Goal: Information Seeking & Learning: Learn about a topic

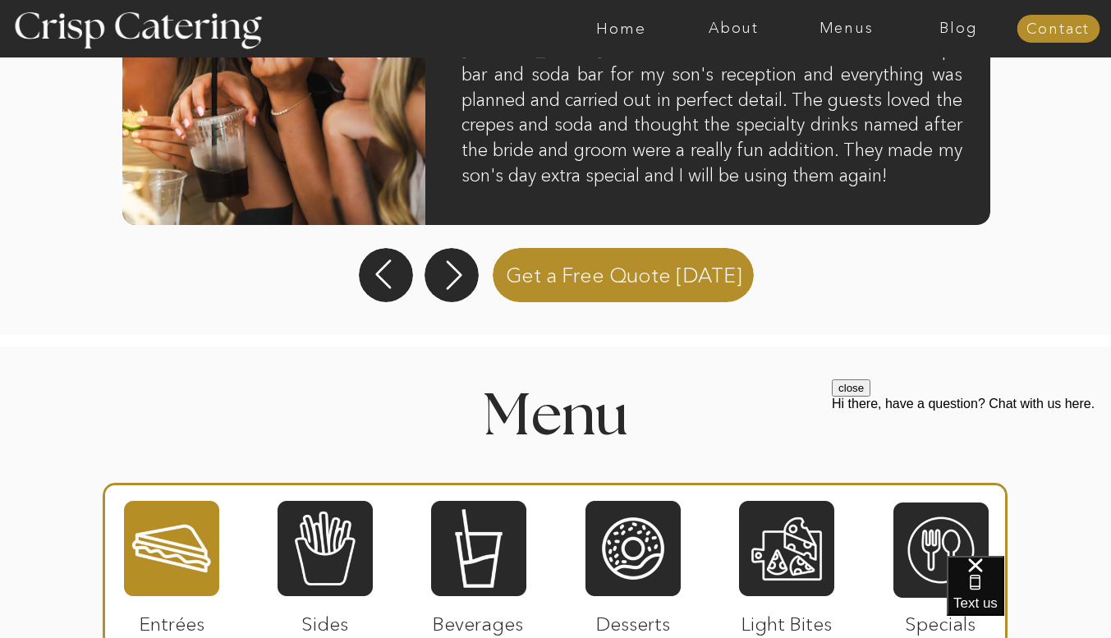
scroll to position [1524, 0]
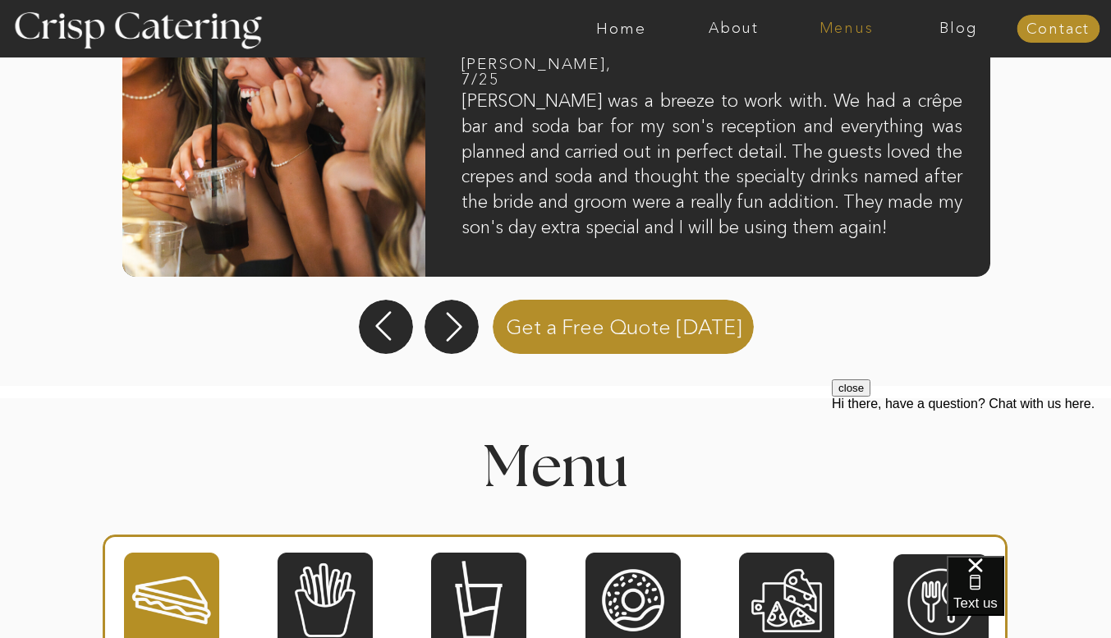
click at [847, 23] on nav "Menus" at bounding box center [846, 29] width 113 height 16
click at [836, 76] on nav "Summer (Mar-Aug)" at bounding box center [851, 75] width 147 height 16
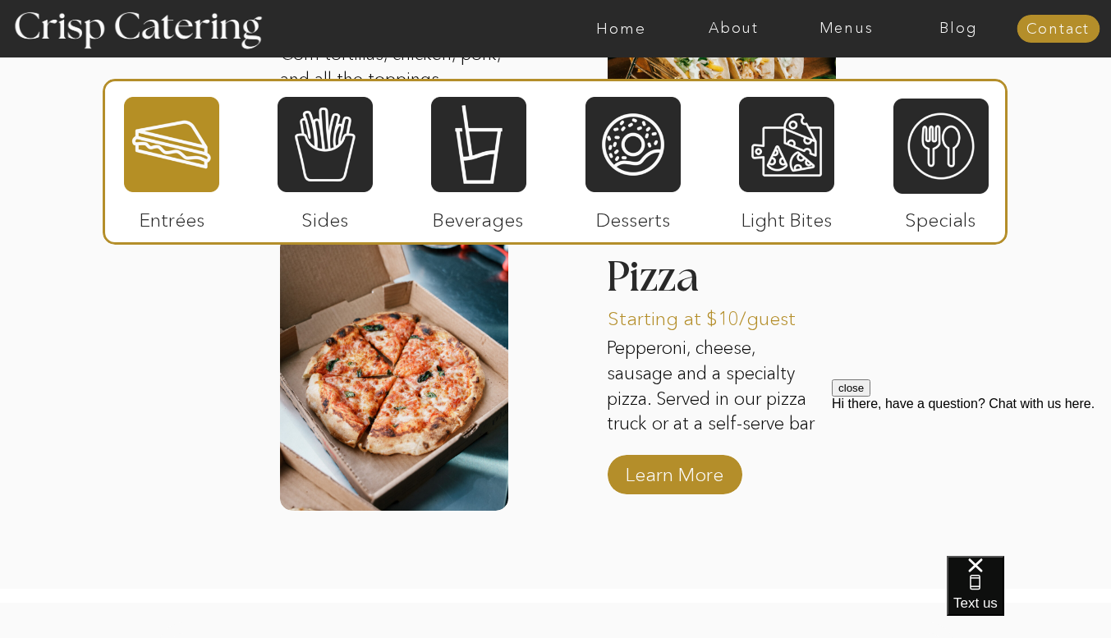
scroll to position [2245, 0]
click at [656, 477] on p "Learn More" at bounding box center [674, 470] width 109 height 48
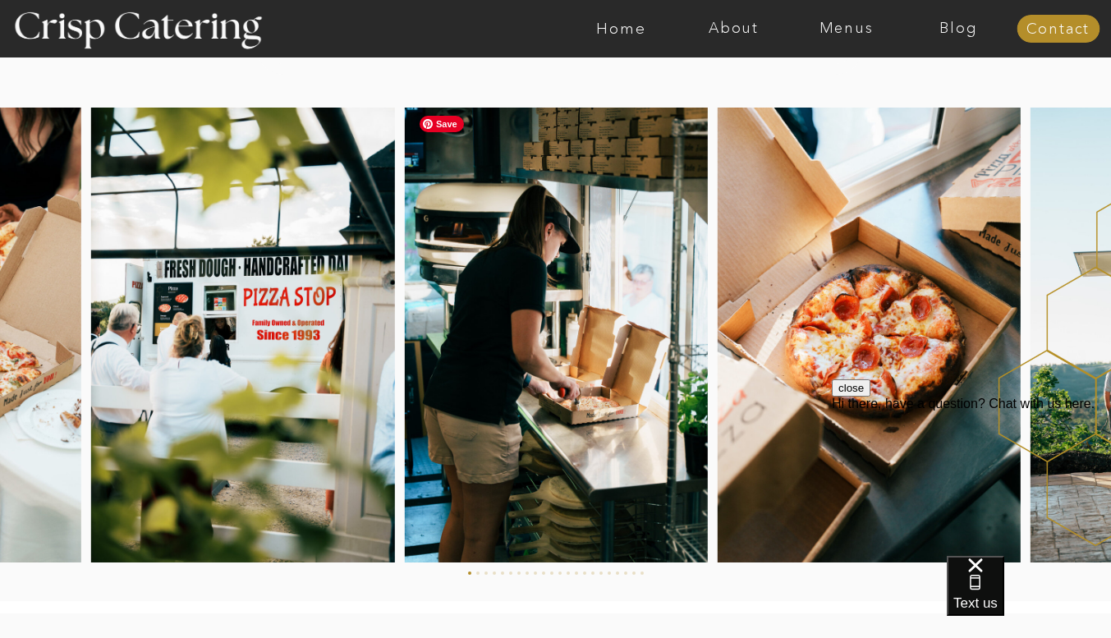
scroll to position [2451, 0]
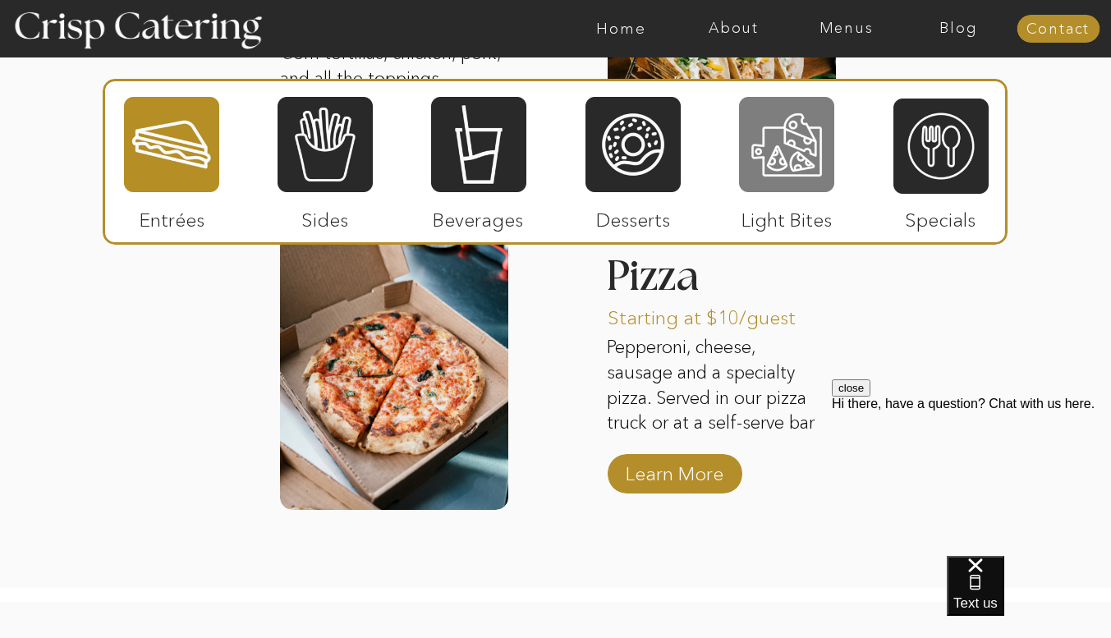
click at [781, 151] on div at bounding box center [786, 144] width 95 height 99
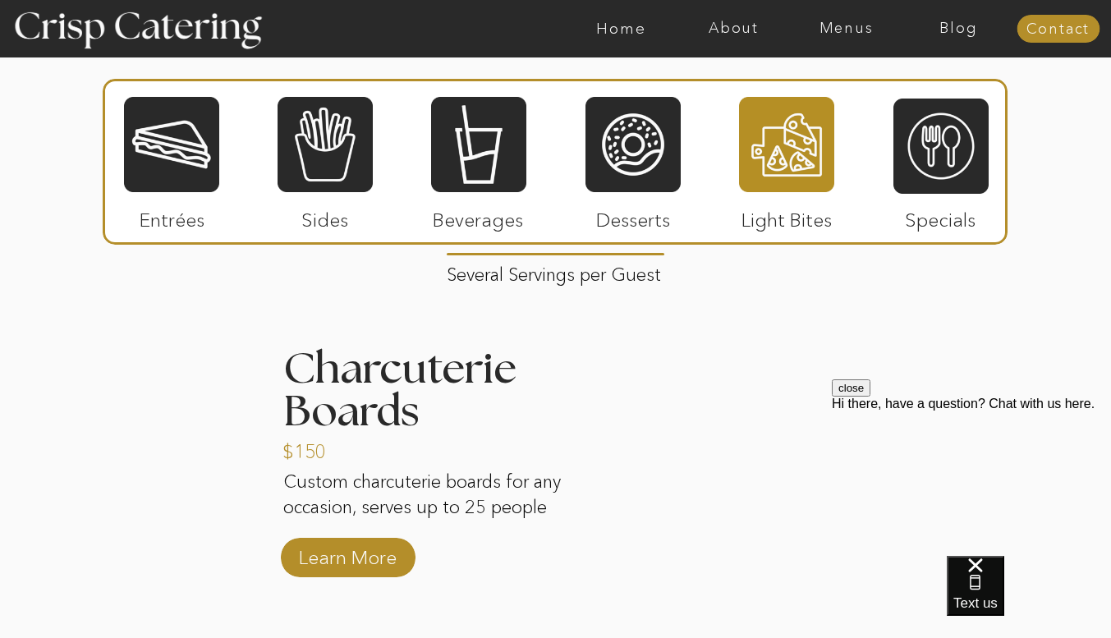
scroll to position [1510, 0]
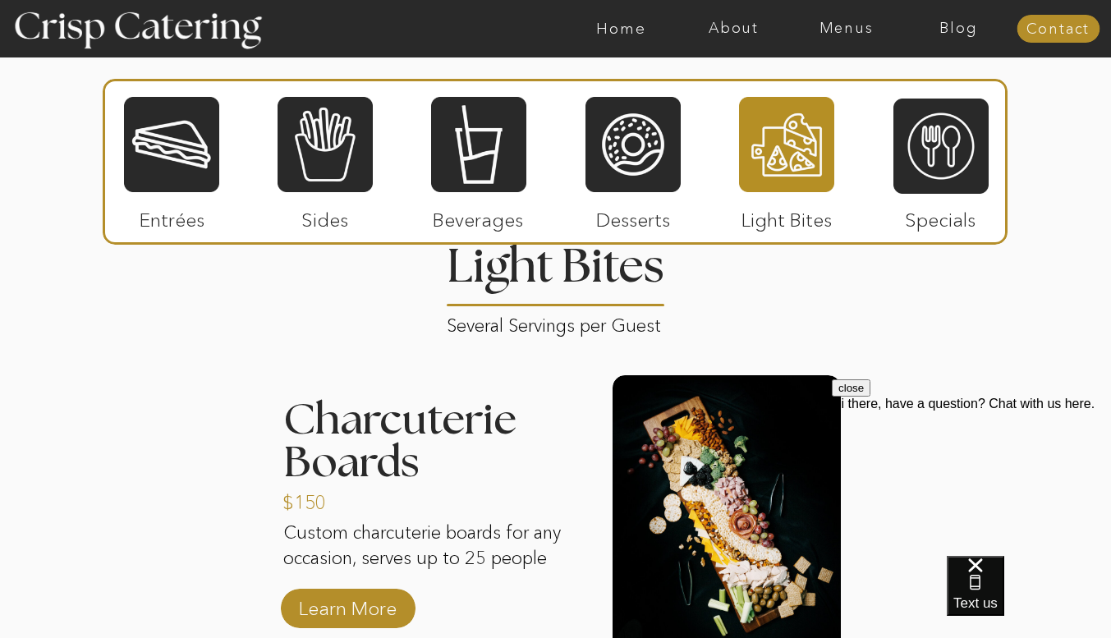
click at [784, 147] on div at bounding box center [786, 144] width 95 height 99
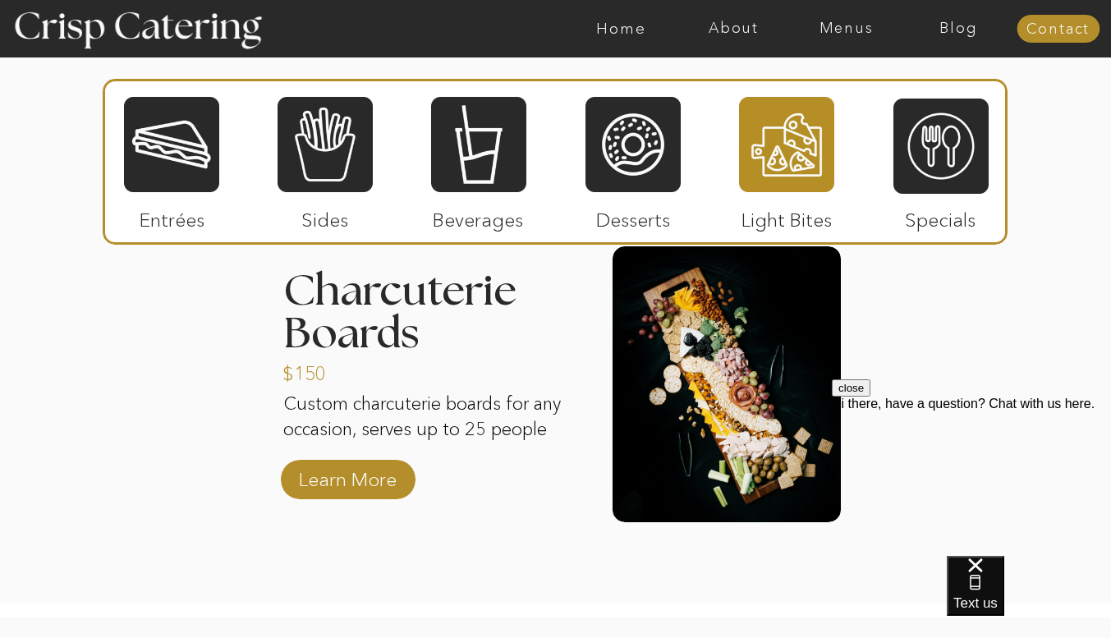
scroll to position [1601, 0]
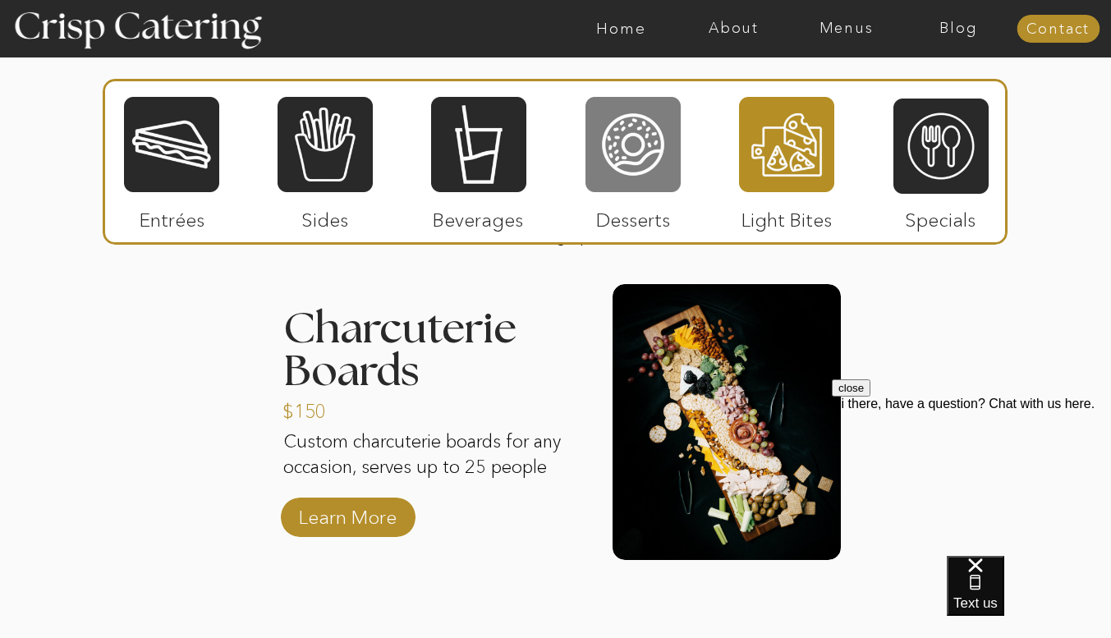
click at [632, 154] on div at bounding box center [633, 144] width 95 height 99
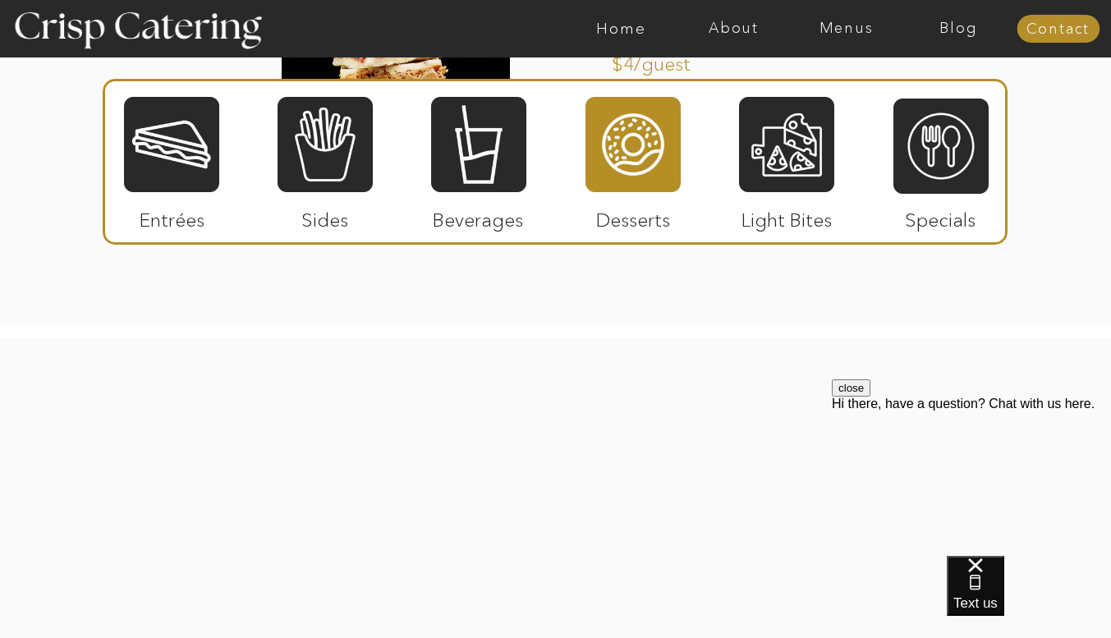
scroll to position [2559, 0]
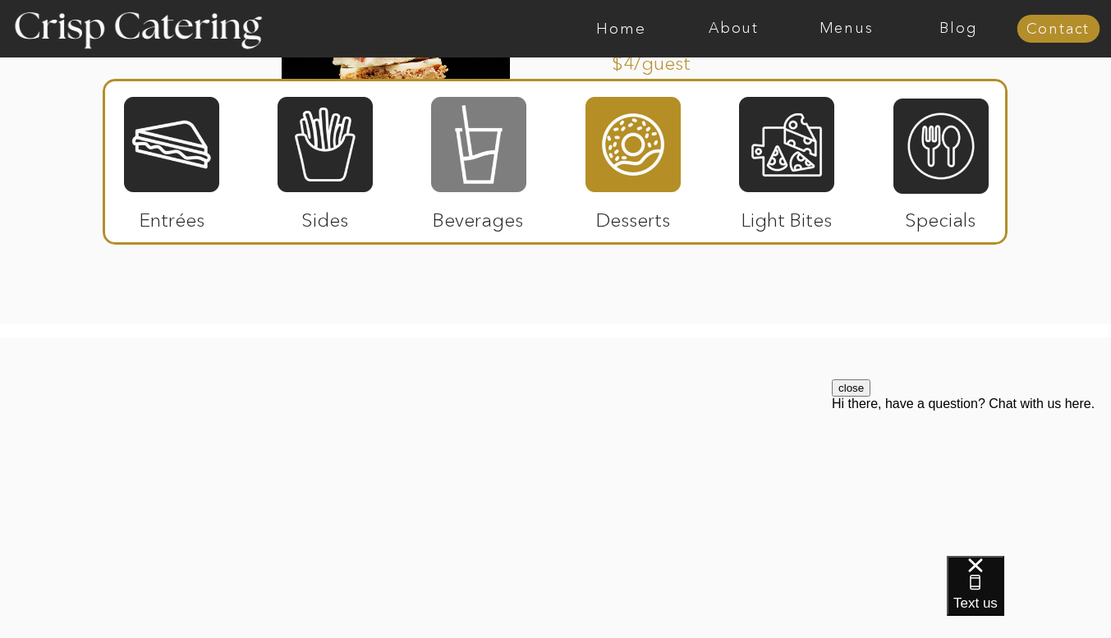
click at [487, 174] on div at bounding box center [478, 144] width 95 height 99
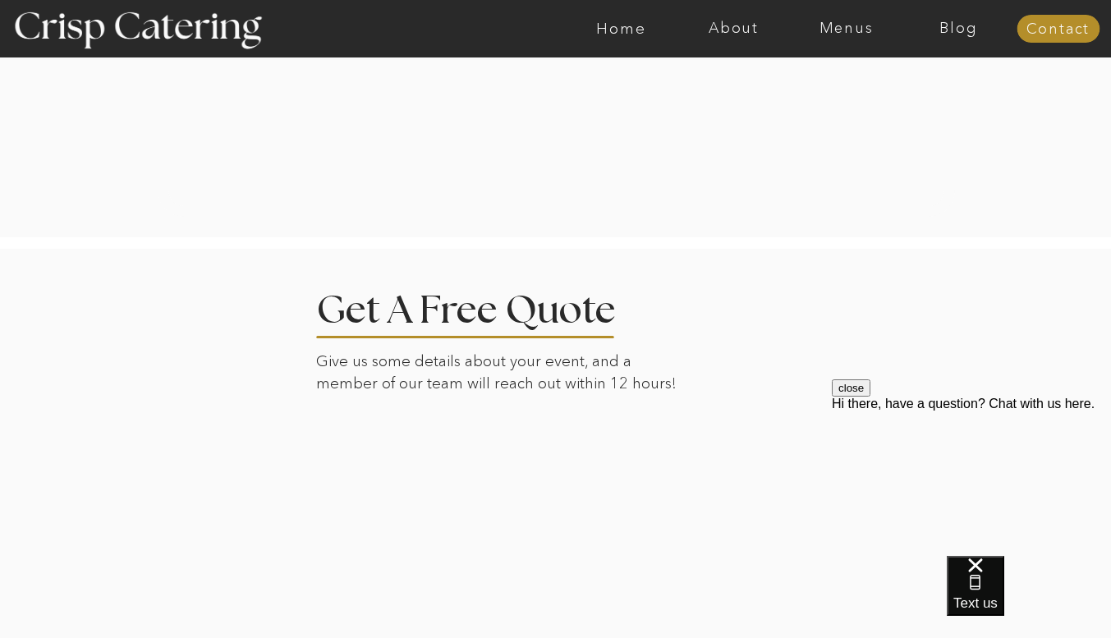
scroll to position [2806, 0]
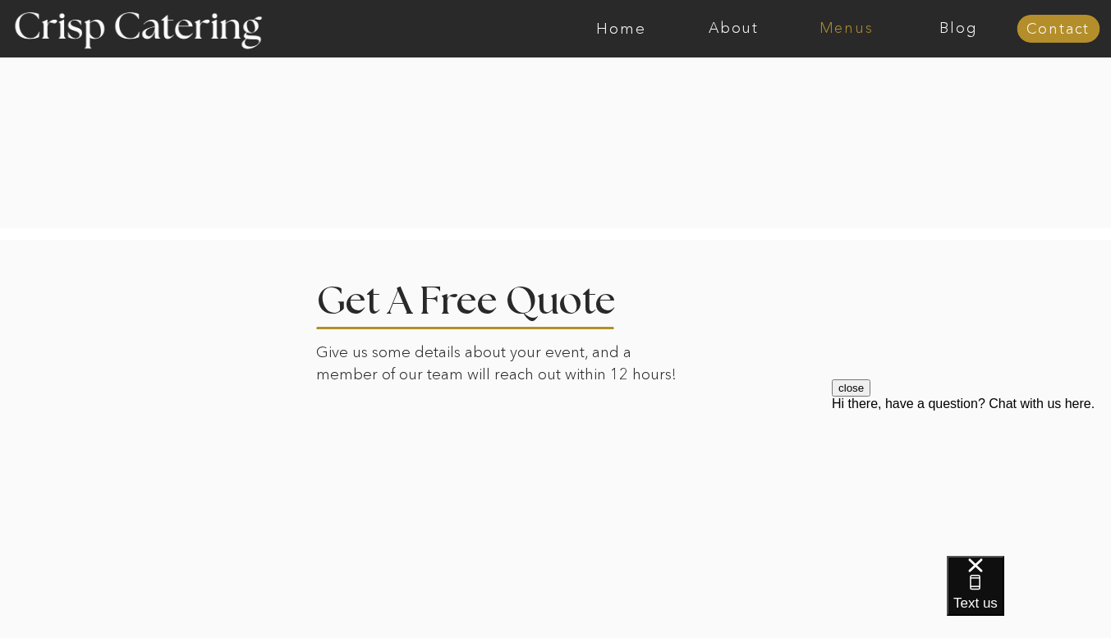
click at [856, 24] on nav "Menus" at bounding box center [846, 29] width 113 height 16
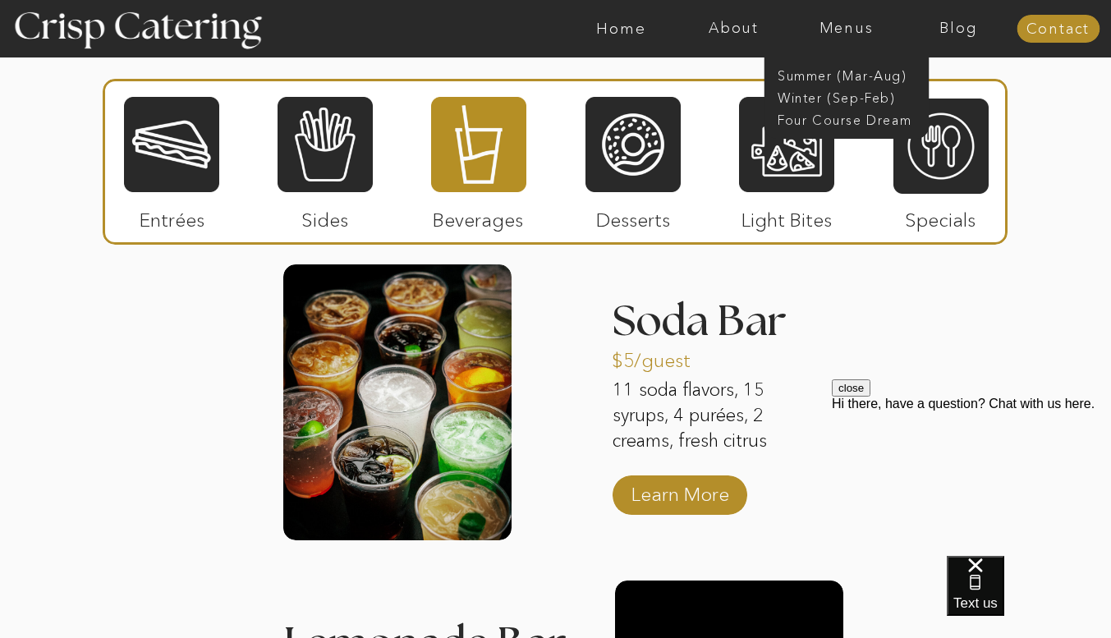
scroll to position [1598, 0]
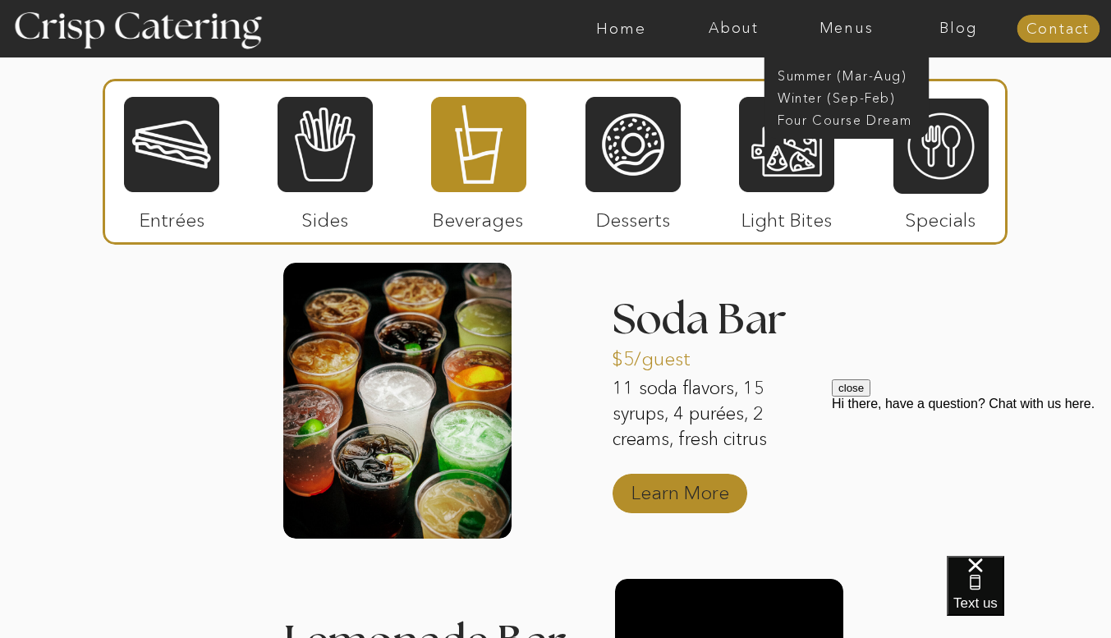
click at [652, 492] on p "Learn More" at bounding box center [680, 489] width 109 height 48
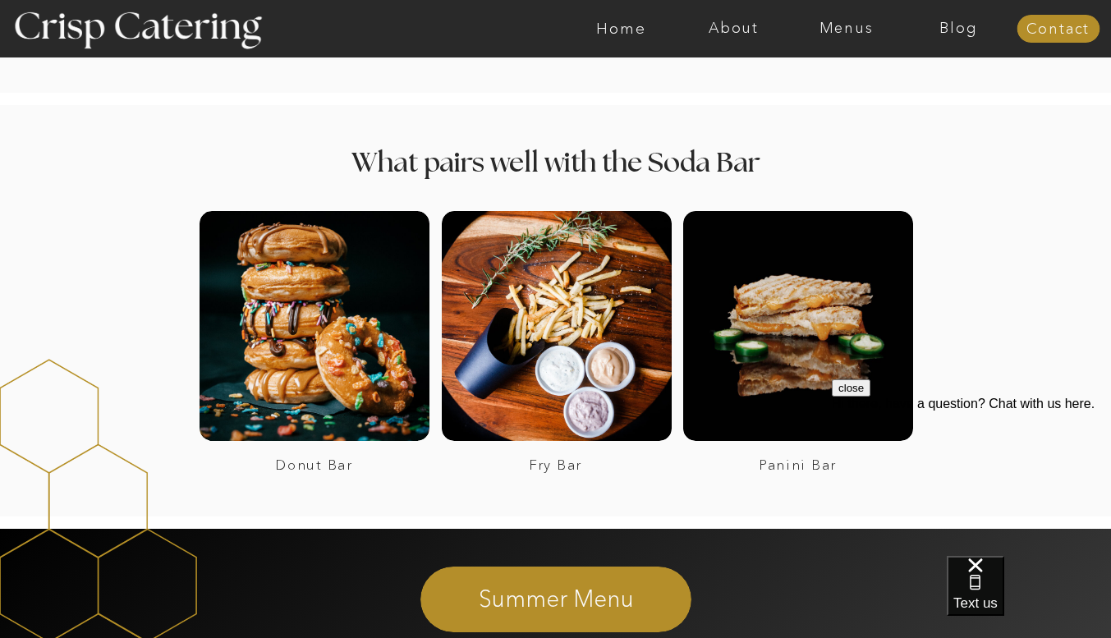
scroll to position [2215, 0]
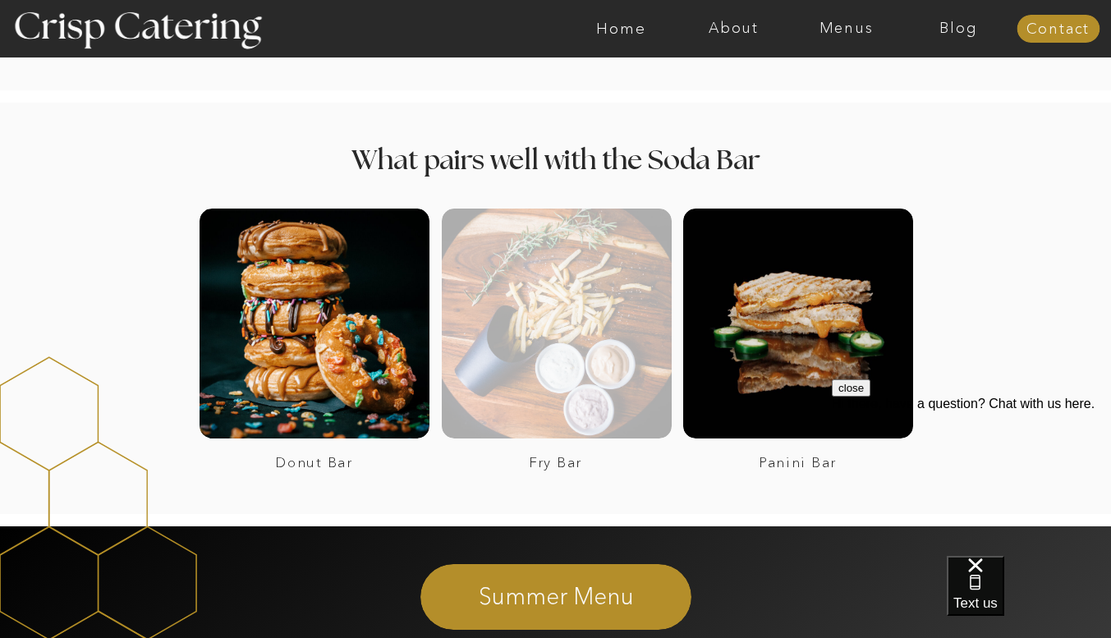
click at [589, 347] on div at bounding box center [557, 324] width 230 height 230
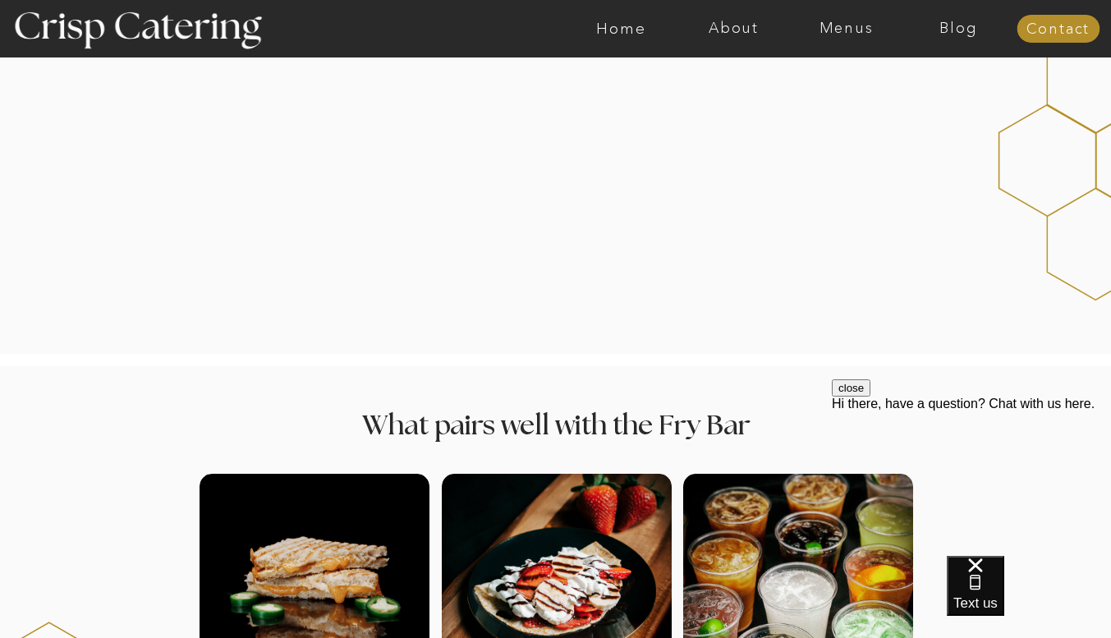
scroll to position [1281, 0]
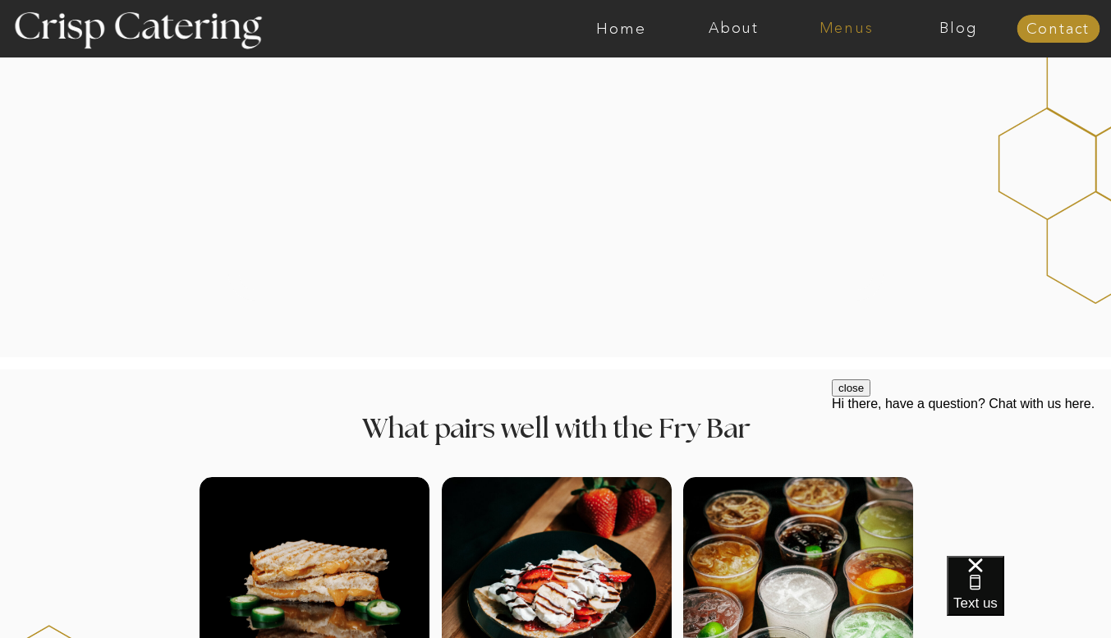
click at [854, 29] on nav "Menus" at bounding box center [846, 29] width 113 height 16
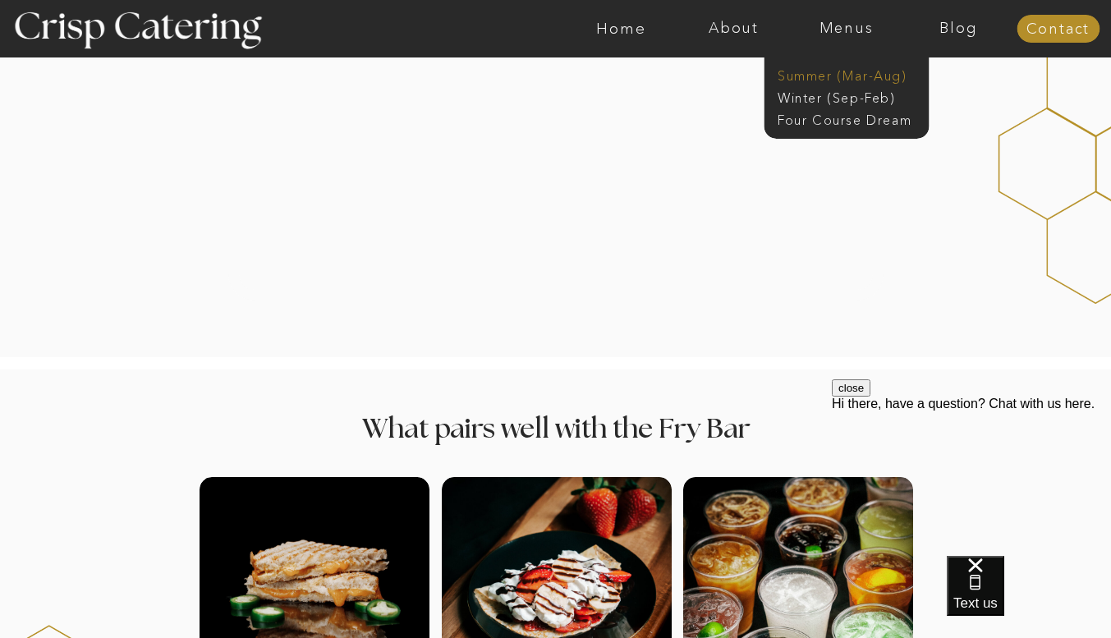
click at [833, 75] on nav "Summer (Mar-Aug)" at bounding box center [851, 75] width 147 height 16
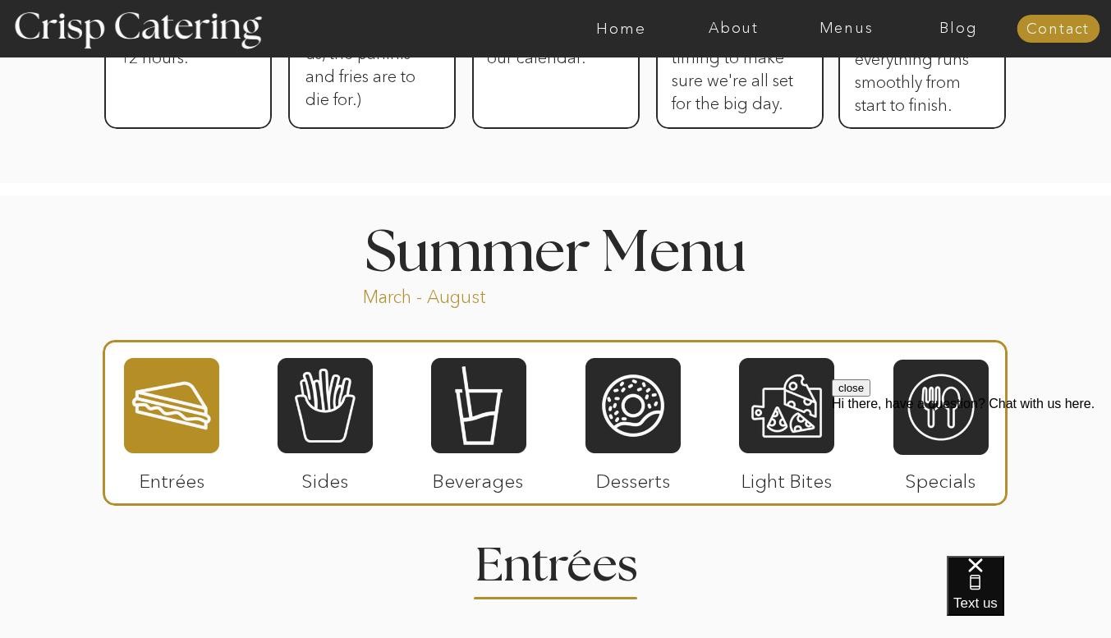
scroll to position [1211, 0]
